Goal: Check status: Check status

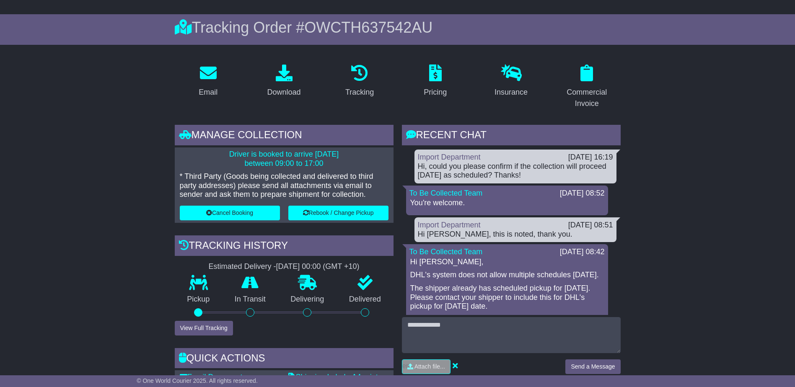
scroll to position [84, 0]
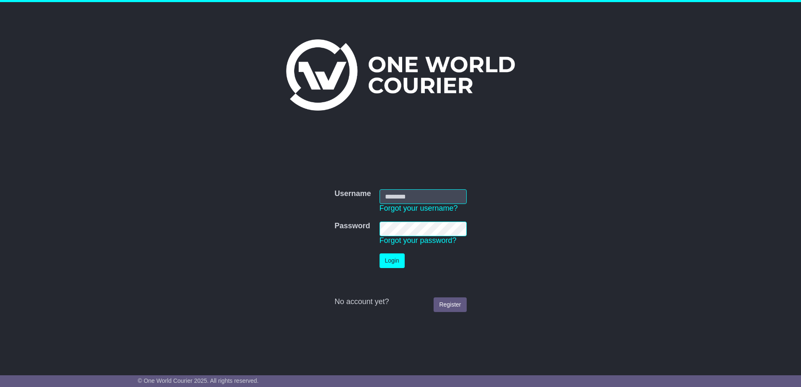
type input "**********"
drag, startPoint x: 397, startPoint y: 236, endPoint x: 407, endPoint y: 234, distance: 10.8
click at [396, 254] on button "Login" at bounding box center [392, 261] width 25 height 15
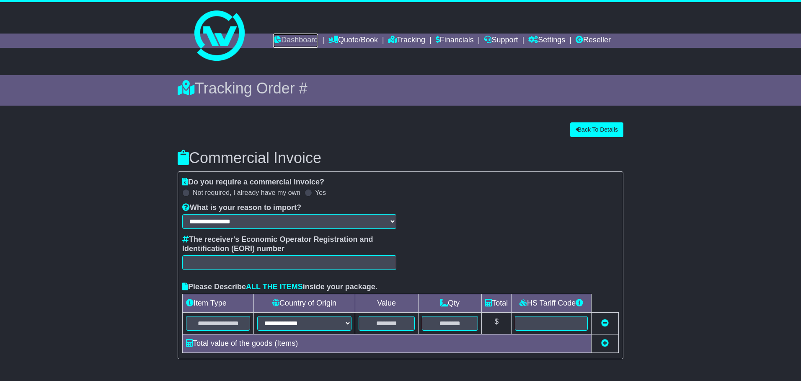
click at [303, 39] on link "Dashboard" at bounding box center [295, 41] width 45 height 14
click at [584, 137] on button "Back To Details" at bounding box center [596, 129] width 53 height 15
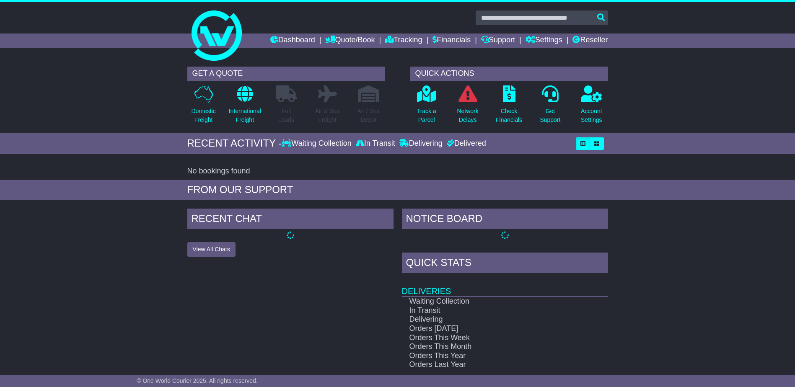
drag, startPoint x: 42, startPoint y: 221, endPoint x: 58, endPoint y: 219, distance: 15.7
click at [45, 223] on div "RECENT CHAT View All Chats Hide All Chats NOTICE BOARD Quick Stats Deliveries W…" at bounding box center [397, 327] width 795 height 244
click at [408, 39] on link "Tracking" at bounding box center [403, 41] width 37 height 14
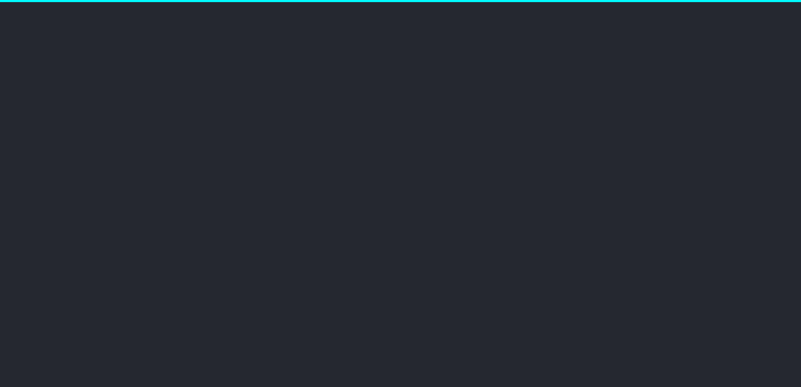
click at [663, 274] on body "New notification × Close imports@triwayslogistics.com.au Logout Import Departme…" at bounding box center [400, 193] width 801 height 387
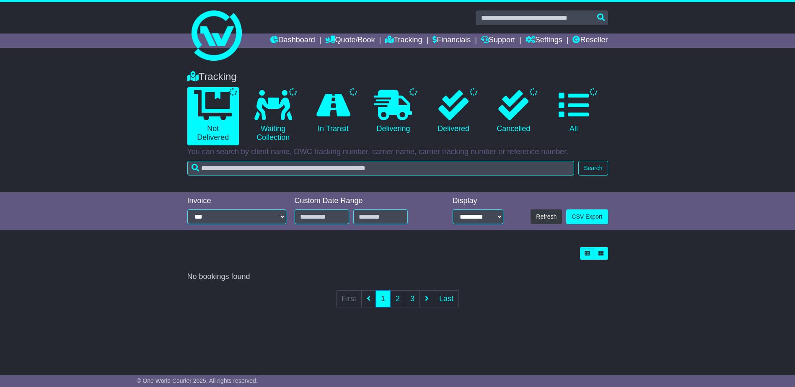
type input "**********"
select select "*"
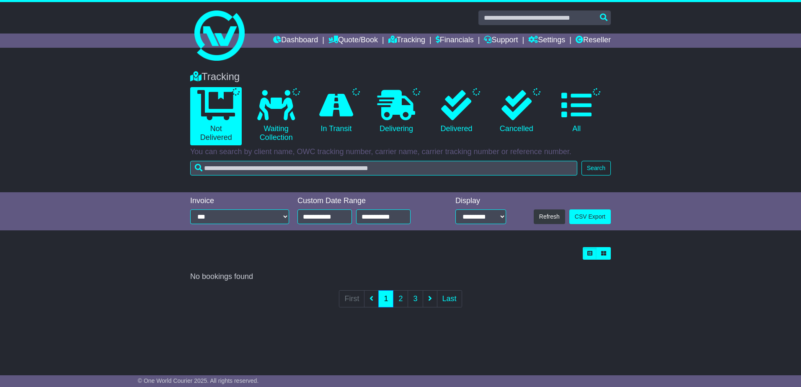
click at [75, 243] on div "Loading... No bookings found Carrier OWC / Carrier # Pickup Delivery Status Fir…" at bounding box center [400, 283] width 801 height 80
click at [34, 182] on div "Tracking Not Delivered Waiting Collection In Transit Delivering Delivered" at bounding box center [400, 127] width 801 height 130
drag, startPoint x: 34, startPoint y: 182, endPoint x: 684, endPoint y: 130, distance: 652.2
click at [687, 130] on div "Tracking Not Delivered Waiting Collection In Transit Delivering Delivered" at bounding box center [400, 127] width 801 height 130
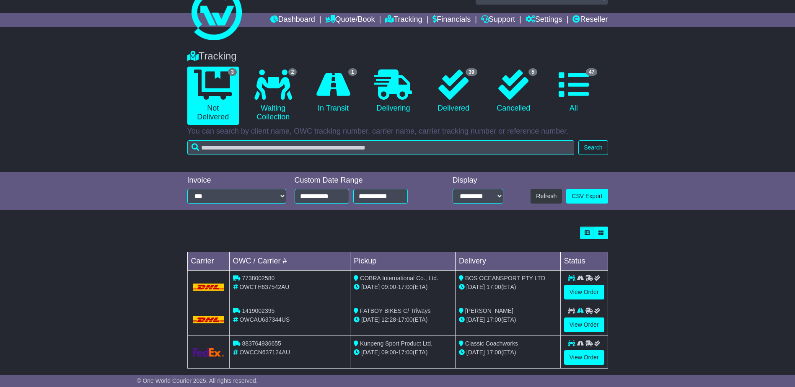
scroll to position [32, 0]
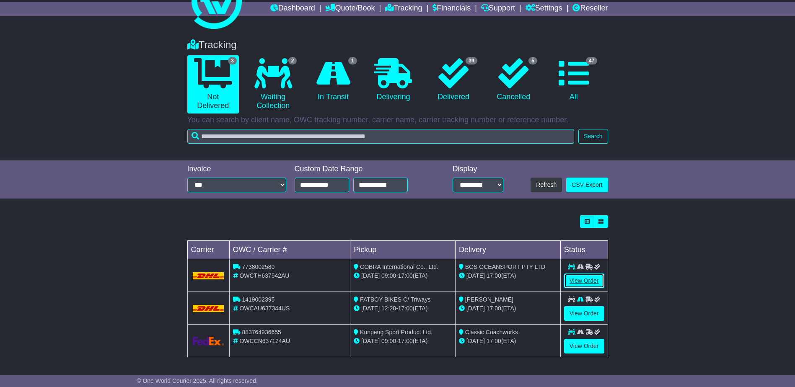
click at [578, 281] on link "View Order" at bounding box center [584, 281] width 40 height 15
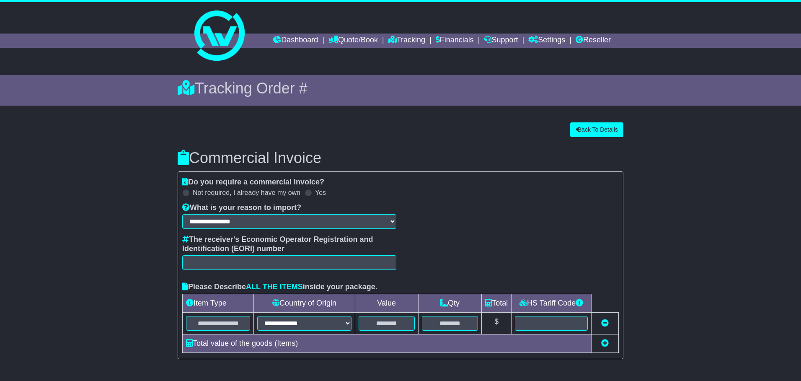
click at [490, 218] on div "**********" at bounding box center [400, 265] width 445 height 175
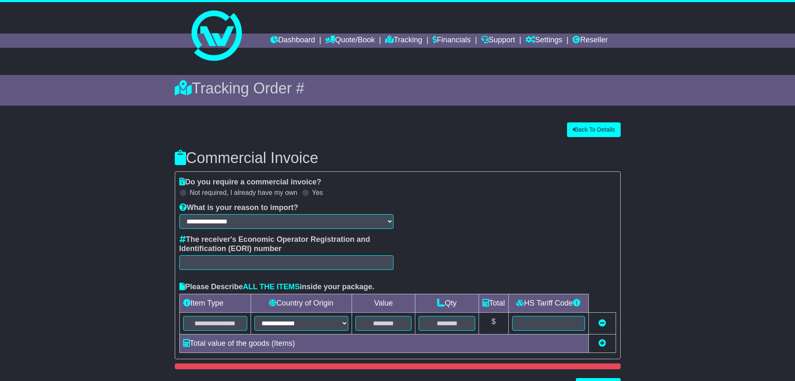
drag, startPoint x: 490, startPoint y: 218, endPoint x: 429, endPoint y: 145, distance: 95.3
click at [429, 146] on div "**********" at bounding box center [398, 257] width 446 height 270
click at [429, 143] on div "**********" at bounding box center [398, 257] width 446 height 270
click at [430, 143] on div "**********" at bounding box center [398, 257] width 446 height 270
click at [430, 142] on div "**********" at bounding box center [398, 257] width 446 height 270
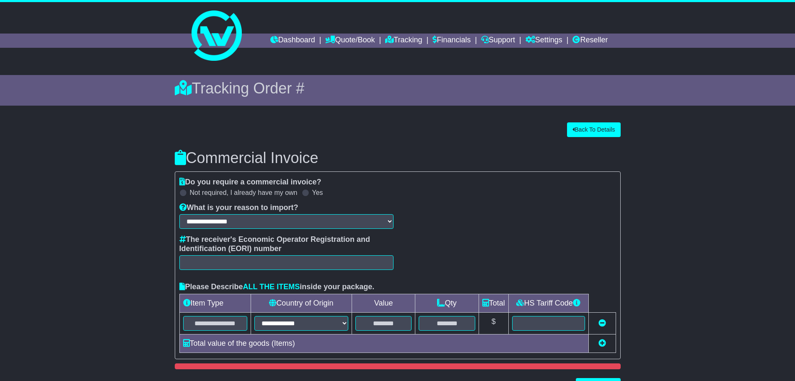
scroll to position [210, 0]
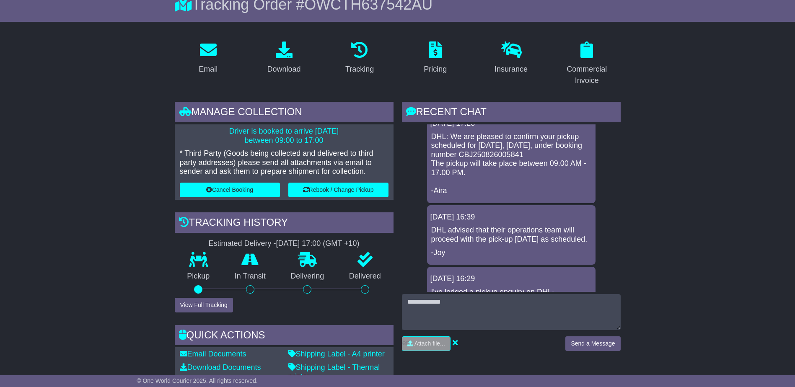
scroll to position [0, 0]
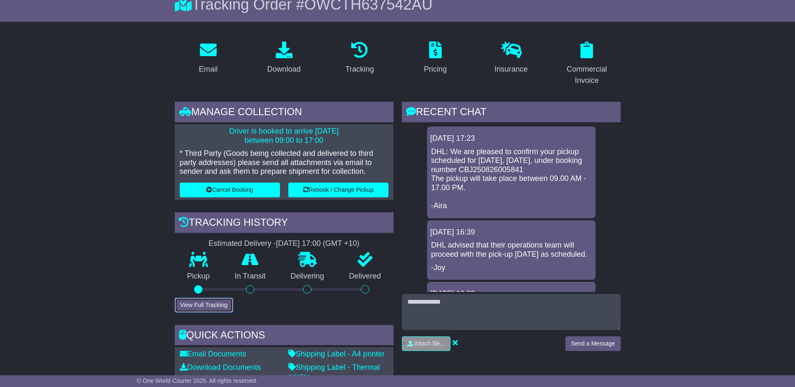
click at [202, 307] on button "View Full Tracking" at bounding box center [204, 305] width 58 height 15
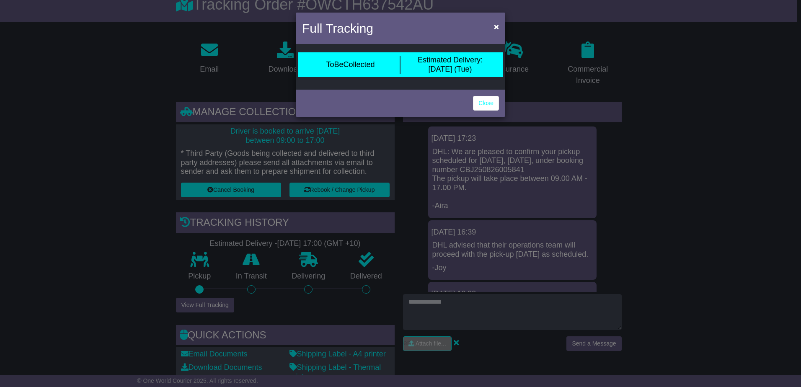
click at [241, 144] on div "Full Tracking × ToBeCollected Estimated Delivery: 02 Sep (Tue) Close" at bounding box center [400, 193] width 801 height 387
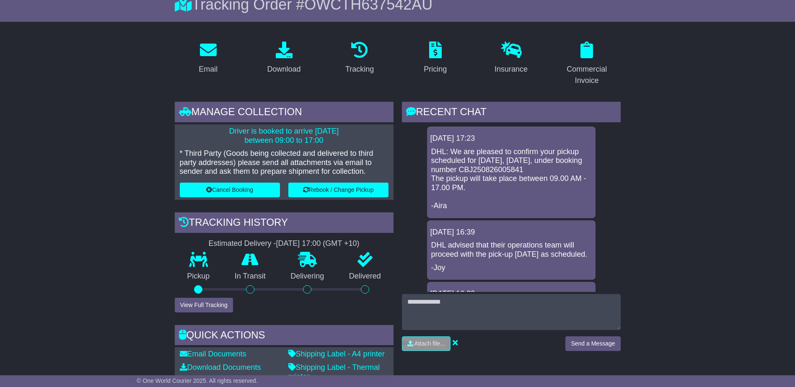
click at [242, 143] on p "Driver is booked to arrive 26 Aug 2025 between 09:00 to 17:00" at bounding box center [284, 136] width 209 height 18
click at [250, 142] on p "Driver is booked to arrive 26 Aug 2025 between 09:00 to 17:00" at bounding box center [284, 136] width 209 height 18
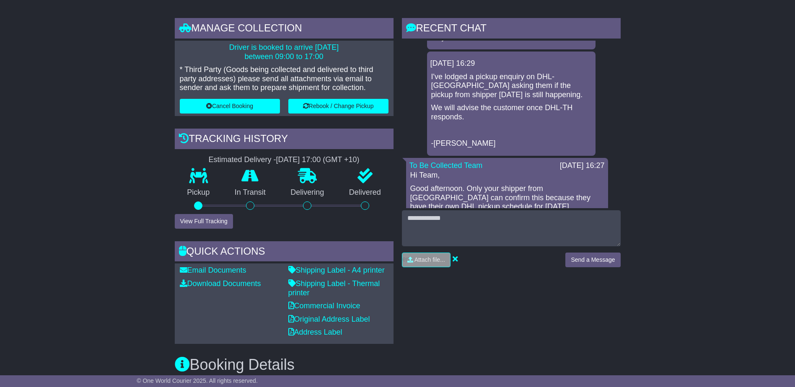
scroll to position [126, 0]
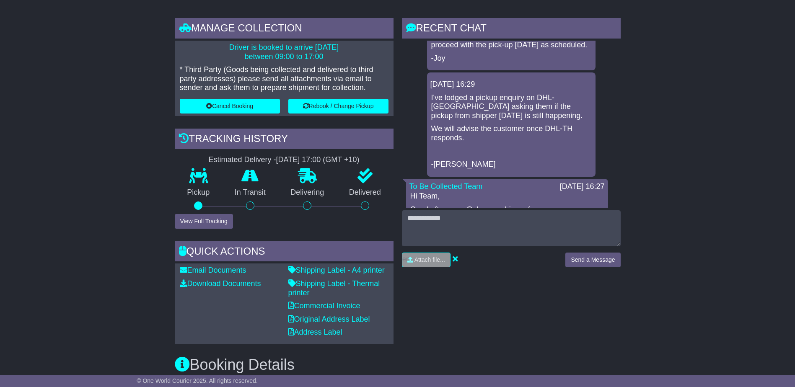
click at [493, 120] on p "I've lodged a pickup enquiry on DHL-Thailand asking them if the pickup from shi…" at bounding box center [511, 106] width 160 height 27
drag, startPoint x: 486, startPoint y: 122, endPoint x: 448, endPoint y: 122, distance: 38.1
click at [446, 121] on p "I've lodged a pickup enquiry on DHL-Thailand asking them if the pickup from shi…" at bounding box center [511, 106] width 160 height 27
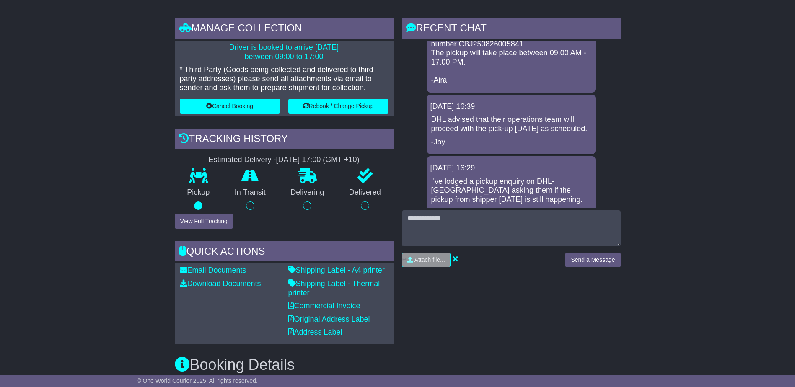
click at [469, 125] on p "DHL advised that their operations team will proceed with the pick-up tomorrow a…" at bounding box center [511, 124] width 160 height 18
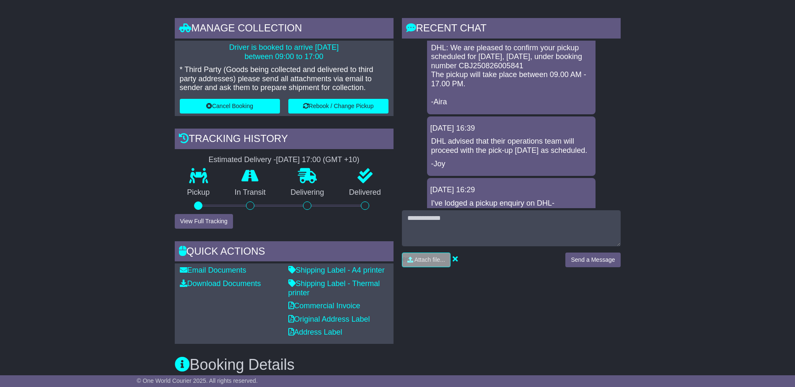
scroll to position [0, 0]
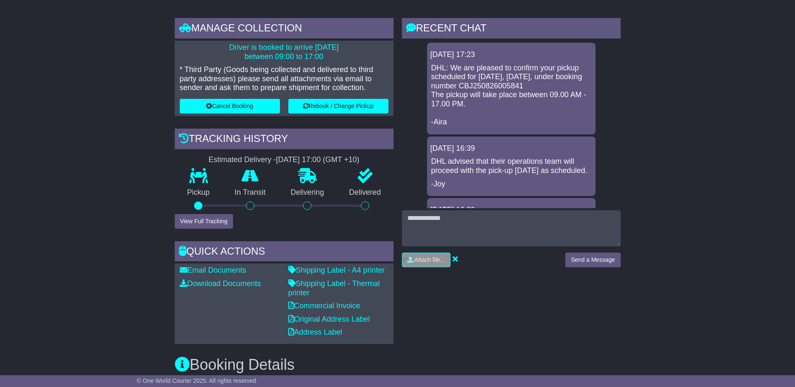
click at [521, 175] on p "DHL advised that their operations team will proceed with the pick-up tomorrow a…" at bounding box center [511, 166] width 160 height 18
drag, startPoint x: 518, startPoint y: 97, endPoint x: 488, endPoint y: 100, distance: 29.9
click at [510, 99] on p "DHL: We are pleased to confirm your pickup scheduled for tomorrow, August 26, 2…" at bounding box center [511, 95] width 160 height 63
drag, startPoint x: 488, startPoint y: 100, endPoint x: 507, endPoint y: 100, distance: 19.3
click at [489, 100] on p "DHL: We are pleased to confirm your pickup scheduled for tomorrow, August 26, 2…" at bounding box center [511, 95] width 160 height 63
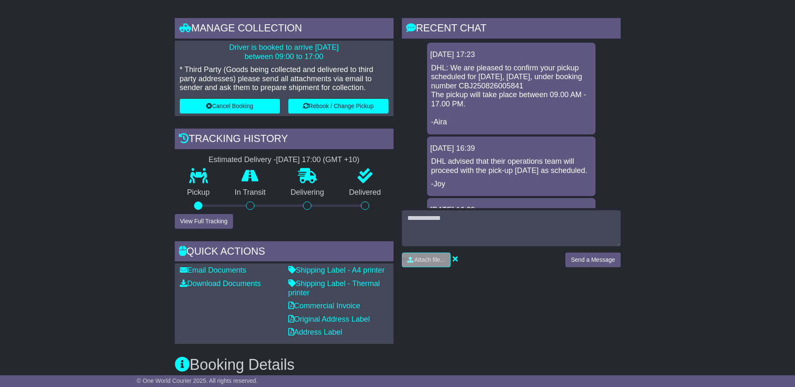
click at [509, 100] on p "DHL: We are pleased to confirm your pickup scheduled for tomorrow, August 26, 2…" at bounding box center [511, 95] width 160 height 63
click at [501, 114] on p "DHL: We are pleased to confirm your pickup scheduled for tomorrow, August 26, 2…" at bounding box center [511, 95] width 160 height 63
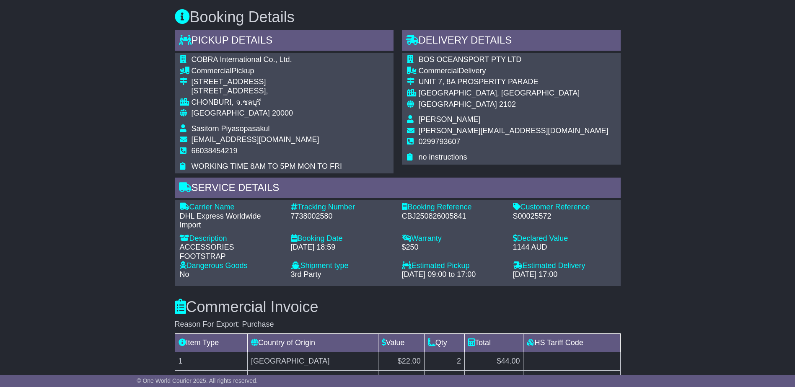
scroll to position [545, 0]
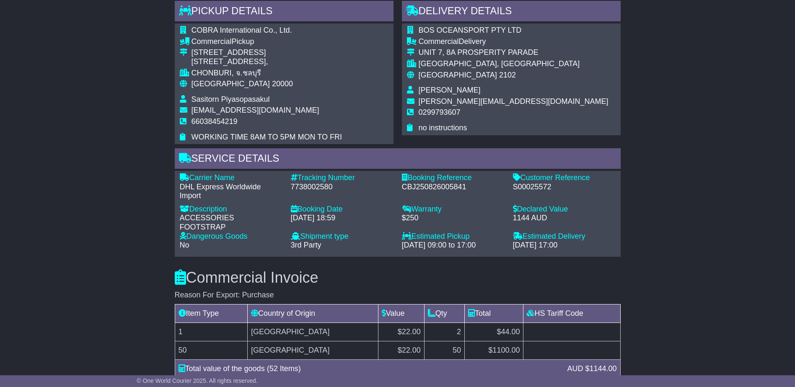
click at [323, 185] on div "7738002580" at bounding box center [342, 187] width 103 height 9
copy div "7738002580"
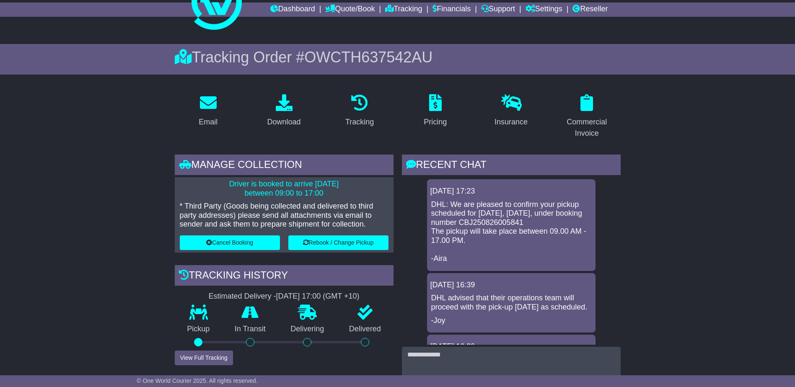
scroll to position [0, 0]
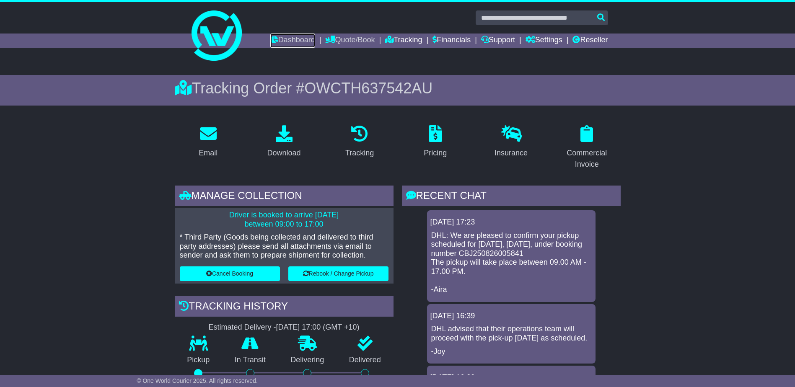
drag, startPoint x: 290, startPoint y: 43, endPoint x: 337, endPoint y: 40, distance: 46.6
click at [290, 43] on link "Dashboard" at bounding box center [292, 41] width 45 height 14
click at [343, 37] on link "Quote/Book" at bounding box center [349, 41] width 49 height 14
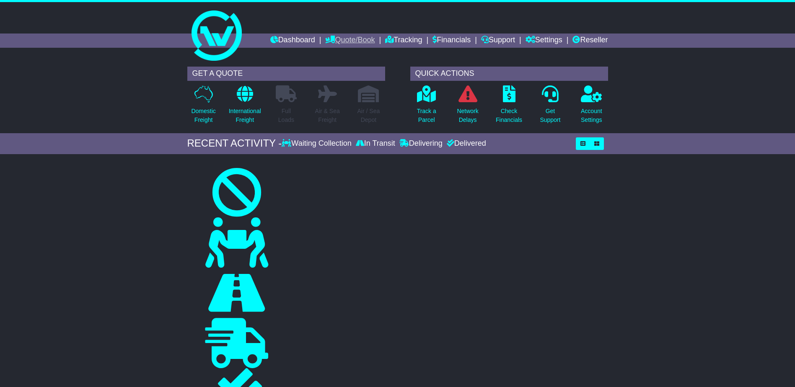
click at [360, 42] on link "Quote/Book" at bounding box center [349, 41] width 49 height 14
drag, startPoint x: 343, startPoint y: 56, endPoint x: 122, endPoint y: 141, distance: 236.9
click at [344, 56] on link "Domestic" at bounding box center [359, 54] width 66 height 9
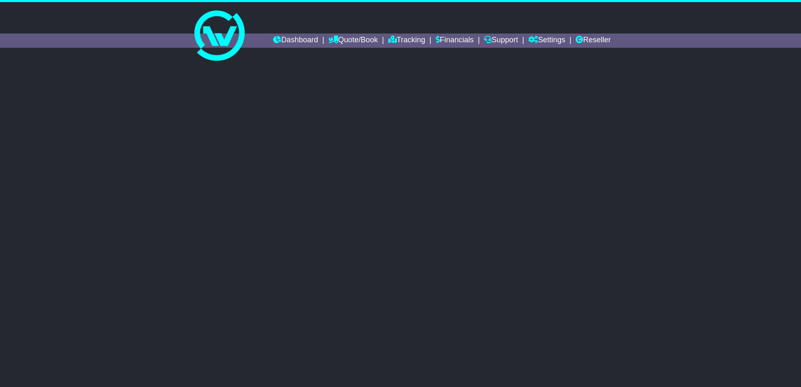
click at [526, 128] on div "Switch to the old dashboard Get Quotes $ No warranty 3" at bounding box center [400, 212] width 801 height 300
click at [542, 131] on div "Switch to the old dashboard Get Quotes $ No warranty 3" at bounding box center [400, 212] width 801 height 300
